Goal: Navigation & Orientation: Find specific page/section

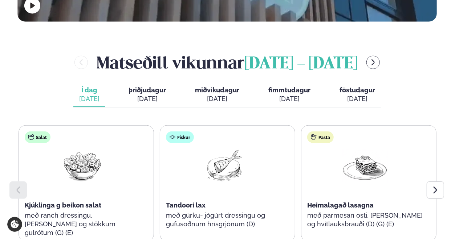
scroll to position [290, 0]
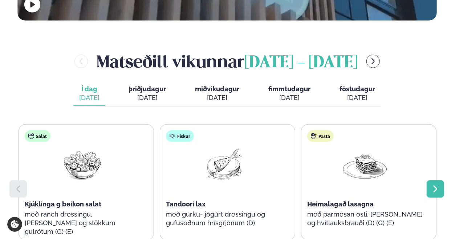
click at [441, 181] on div at bounding box center [434, 189] width 17 height 17
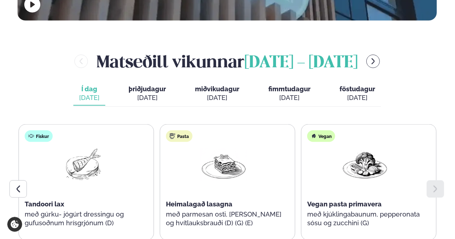
click at [441, 181] on div at bounding box center [434, 189] width 17 height 17
click at [150, 94] on div "[DATE]" at bounding box center [146, 98] width 37 height 9
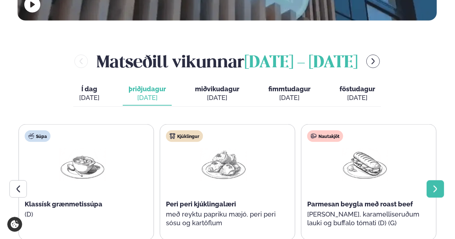
click at [431, 185] on icon at bounding box center [435, 189] width 9 height 9
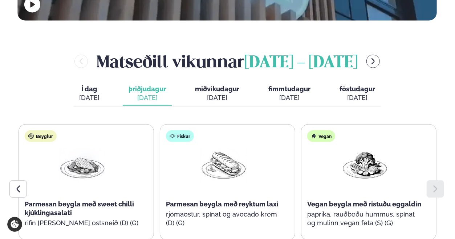
click at [218, 94] on div "[DATE]" at bounding box center [217, 98] width 44 height 9
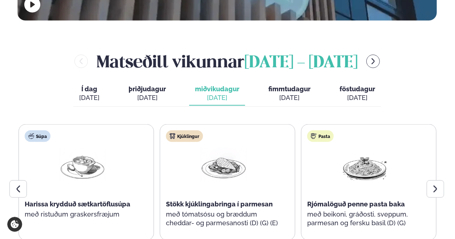
click at [218, 94] on div "[DATE]" at bounding box center [217, 98] width 44 height 9
click at [435, 185] on icon at bounding box center [435, 189] width 9 height 9
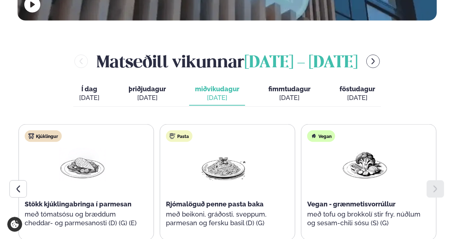
click at [299, 94] on div "[DATE]" at bounding box center [289, 98] width 42 height 9
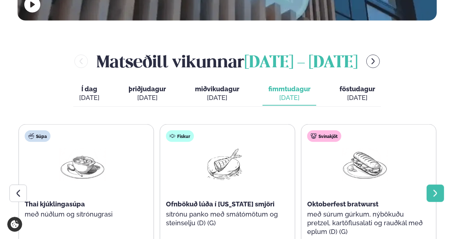
click at [435, 189] on icon at bounding box center [435, 193] width 9 height 9
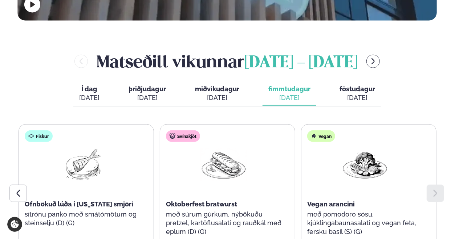
click at [351, 82] on button "föstudagur fös. [DATE]" at bounding box center [356, 94] width 47 height 24
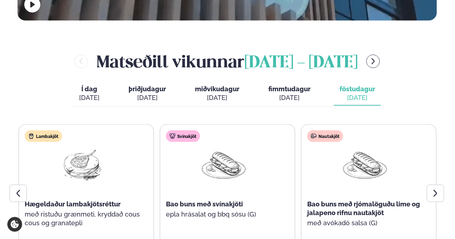
click at [351, 82] on button "föstudagur fös. [DATE]" at bounding box center [356, 94] width 47 height 24
